Goal: Navigation & Orientation: Go to known website

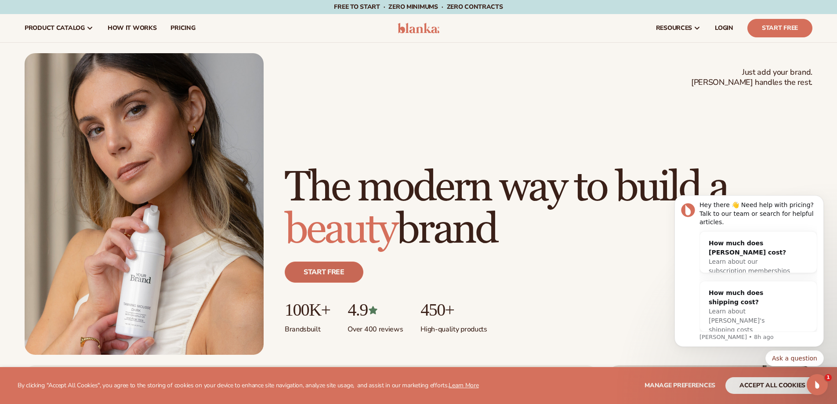
click at [322, 272] on link "Start free" at bounding box center [324, 272] width 79 height 21
